Goal: Information Seeking & Learning: Compare options

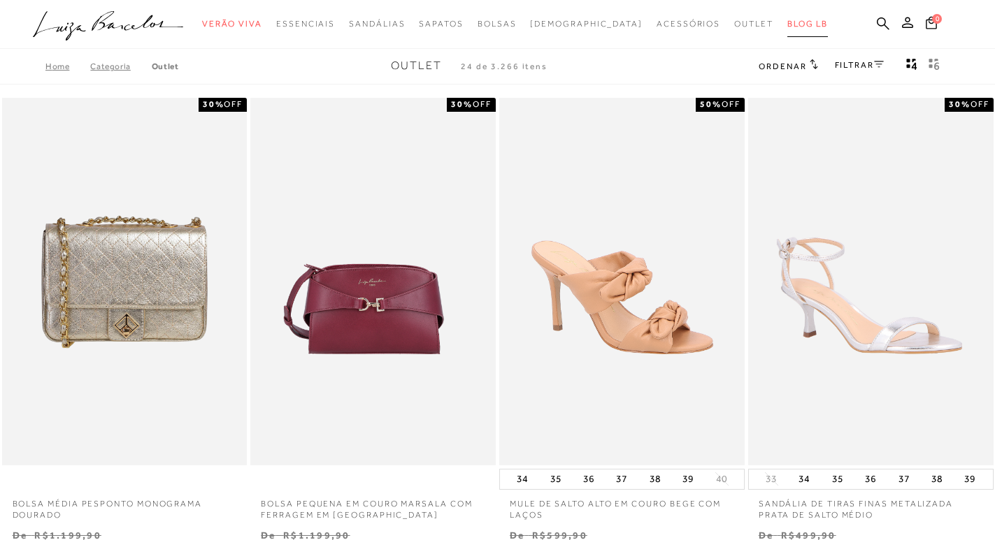
click at [788, 24] on span "BLOG LB" at bounding box center [807, 24] width 41 height 10
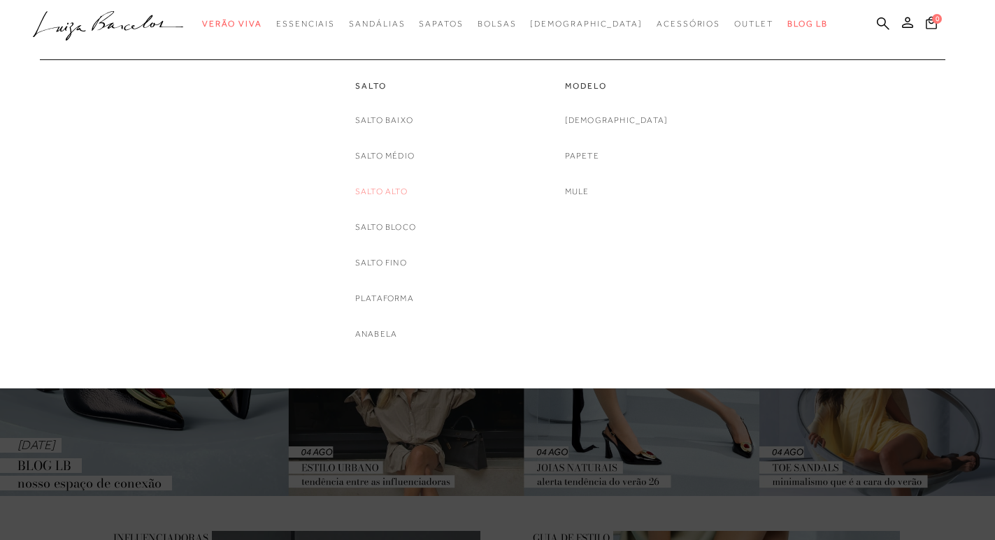
click at [394, 186] on link "Salto Alto" at bounding box center [381, 192] width 52 height 15
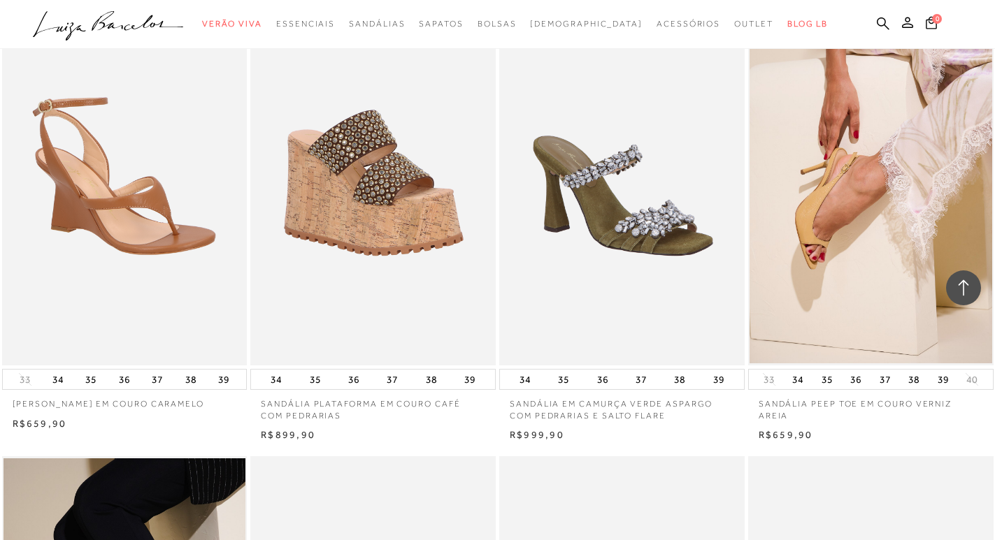
scroll to position [2027, 0]
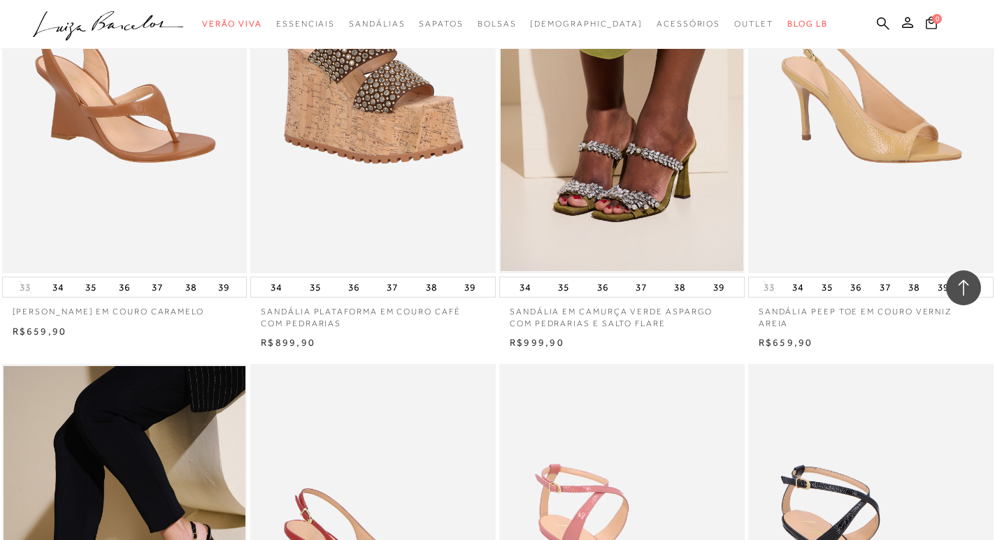
click at [865, 162] on img at bounding box center [871, 90] width 244 height 368
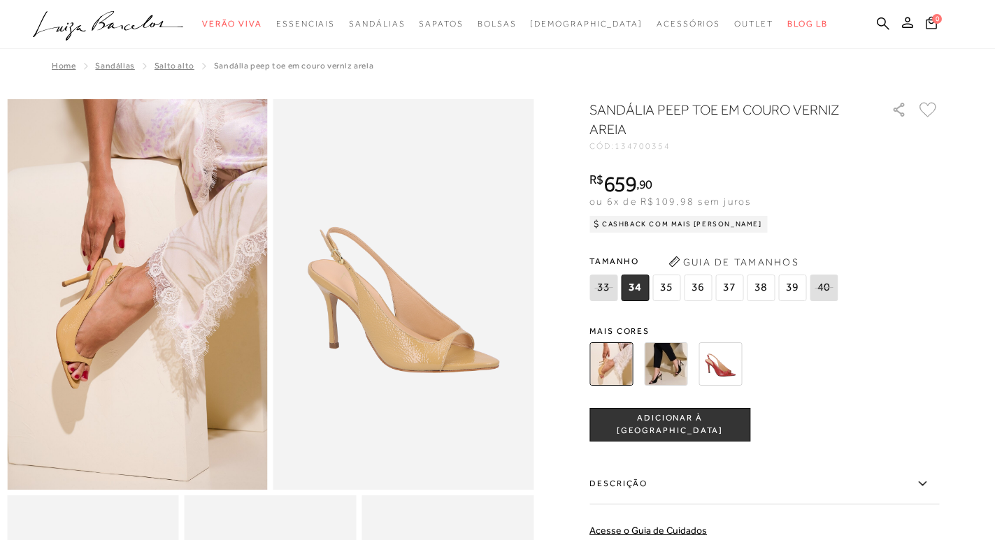
click at [626, 368] on img at bounding box center [610, 364] width 43 height 43
click at [620, 365] on img at bounding box center [610, 364] width 43 height 43
click at [621, 364] on img at bounding box center [610, 364] width 43 height 43
click at [684, 372] on img at bounding box center [665, 364] width 43 height 43
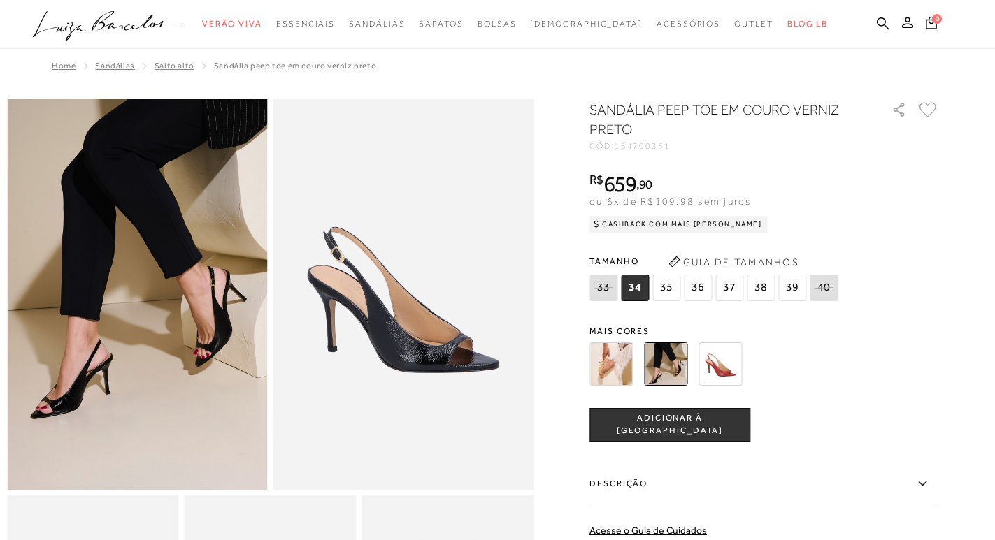
click at [736, 367] on img at bounding box center [719, 364] width 43 height 43
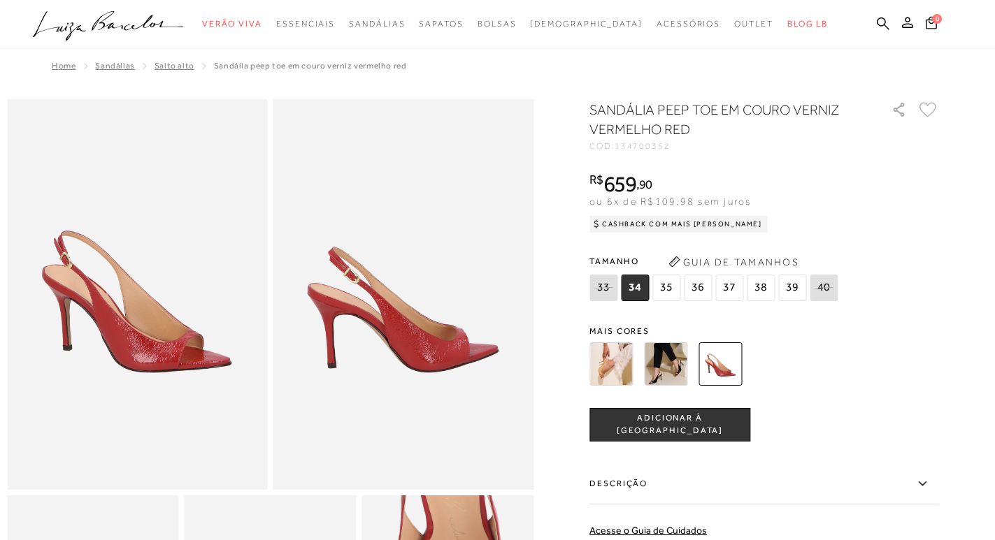
click at [622, 362] on img at bounding box center [610, 364] width 43 height 43
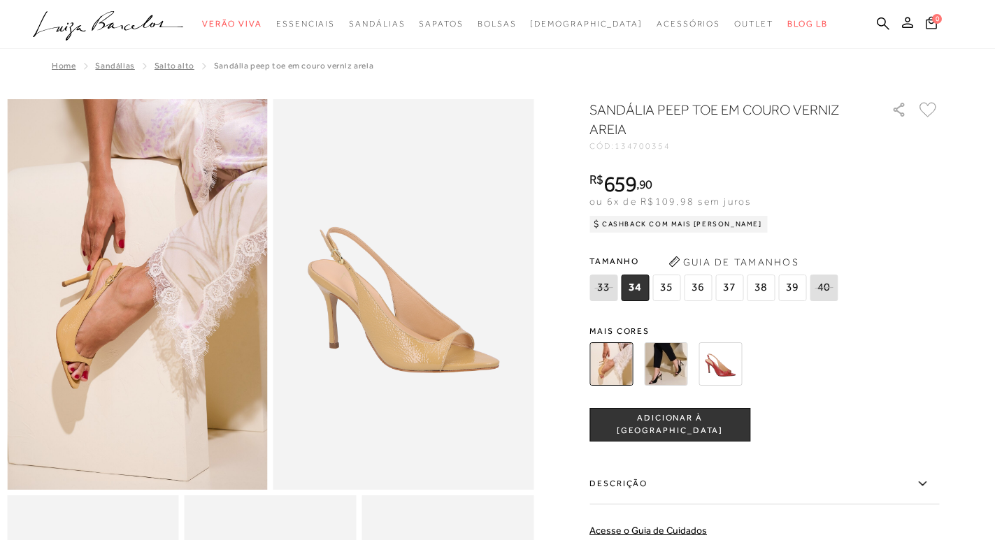
click at [732, 374] on img at bounding box center [719, 364] width 43 height 43
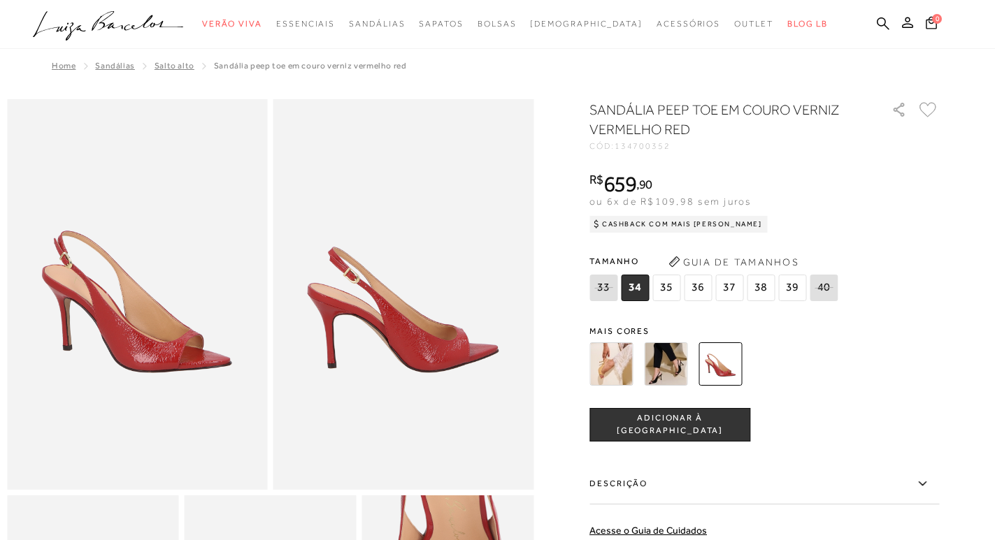
click at [626, 363] on img at bounding box center [610, 364] width 43 height 43
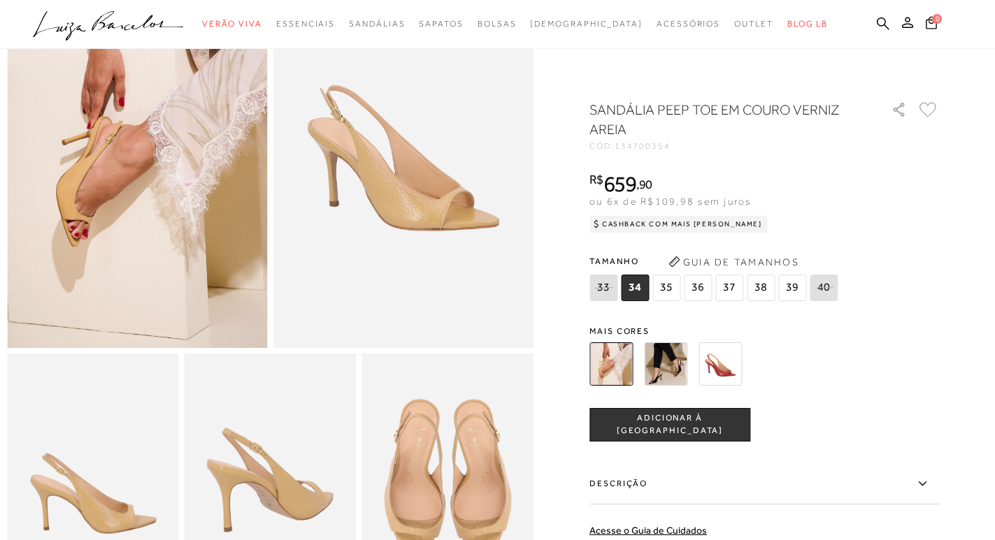
scroll to position [210, 0]
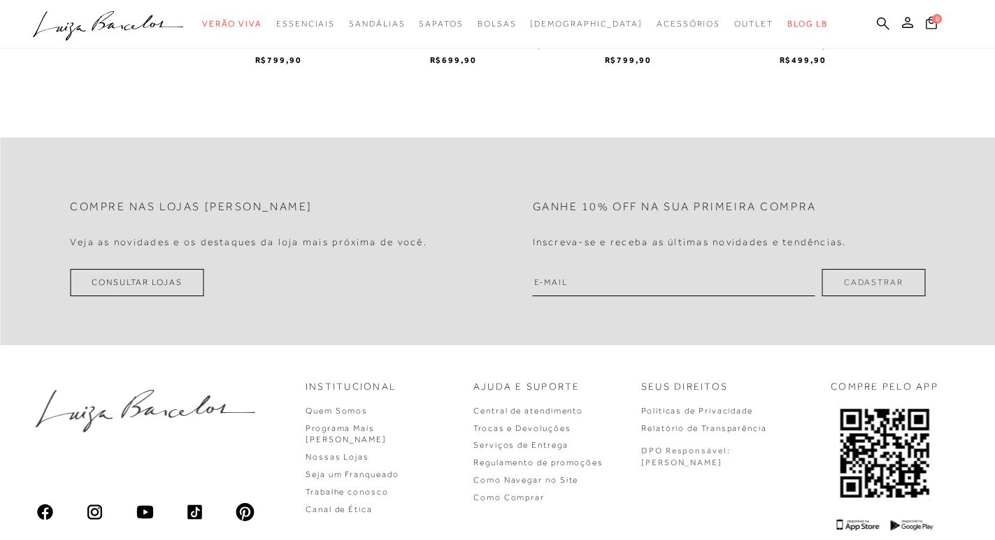
scroll to position [1671, 0]
